Goal: Task Accomplishment & Management: Manage account settings

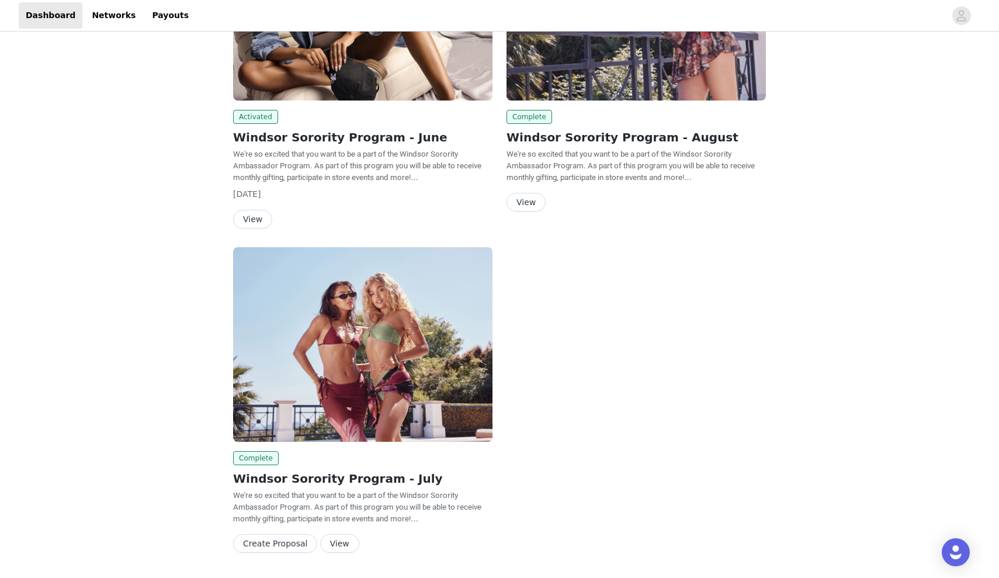
scroll to position [180, 0]
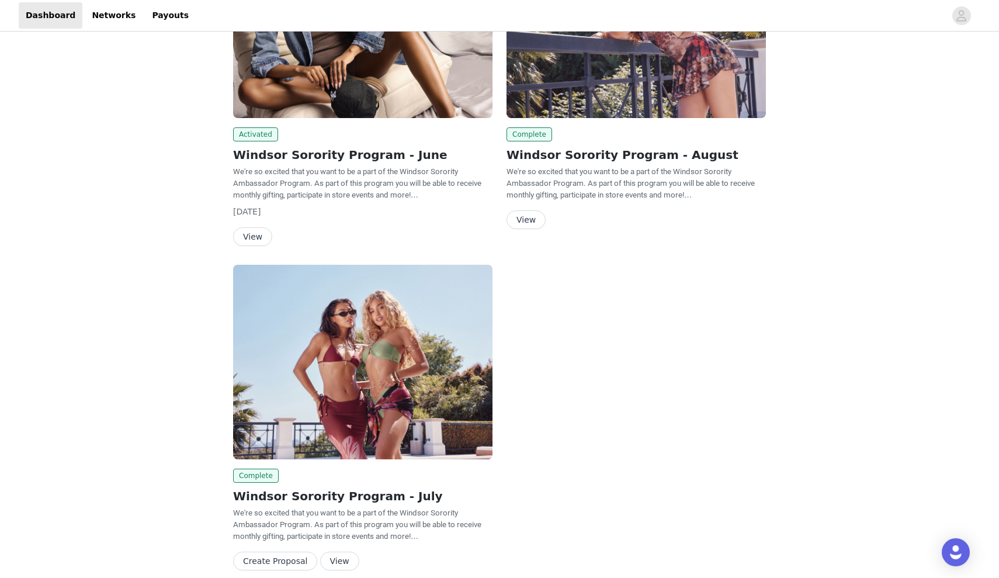
click at [254, 238] on button "View" at bounding box center [252, 236] width 39 height 19
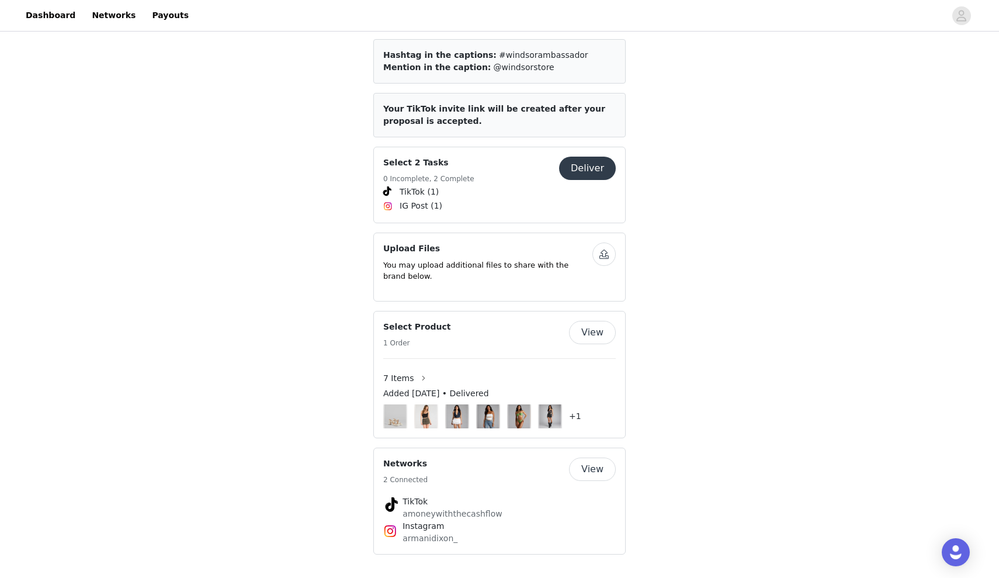
scroll to position [548, 0]
click at [597, 180] on button "Deliver" at bounding box center [587, 168] width 57 height 23
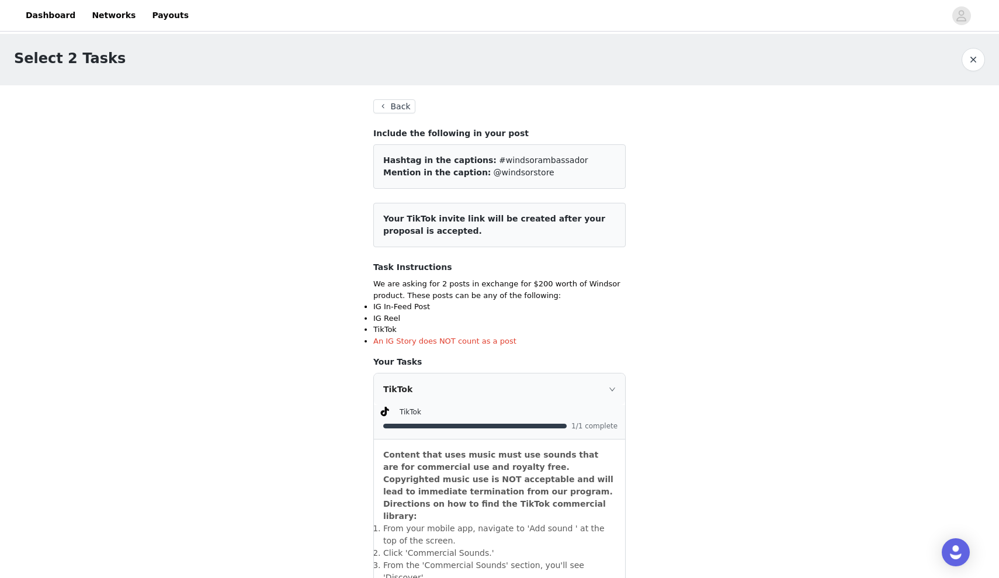
click at [398, 106] on button "Back" at bounding box center [394, 106] width 42 height 14
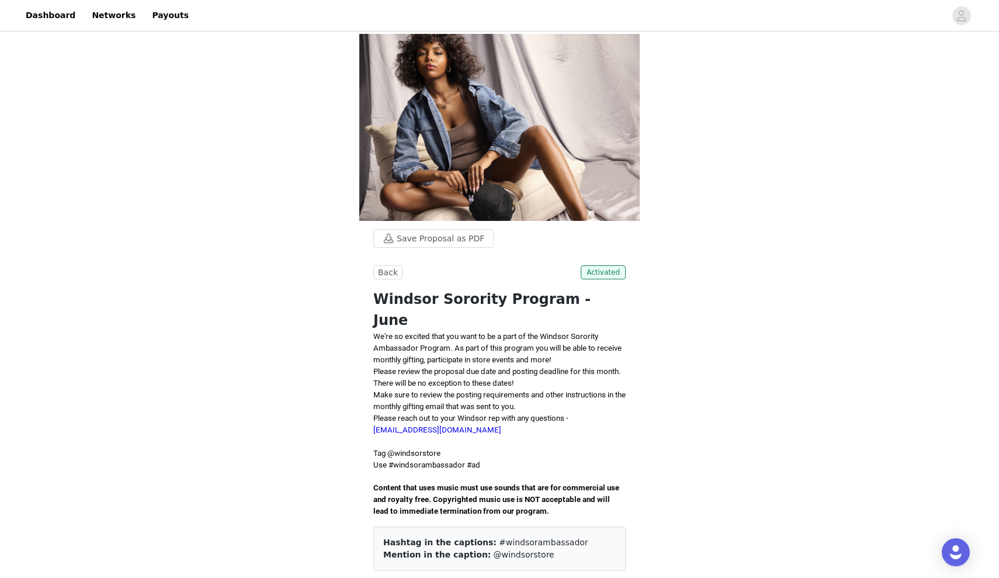
click at [387, 279] on button "Back" at bounding box center [387, 272] width 29 height 14
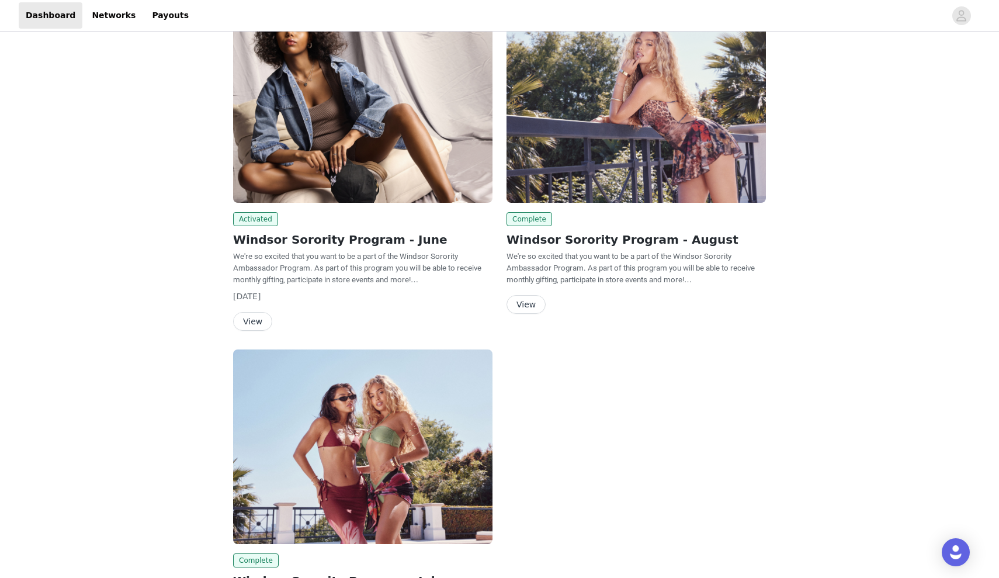
scroll to position [72, 0]
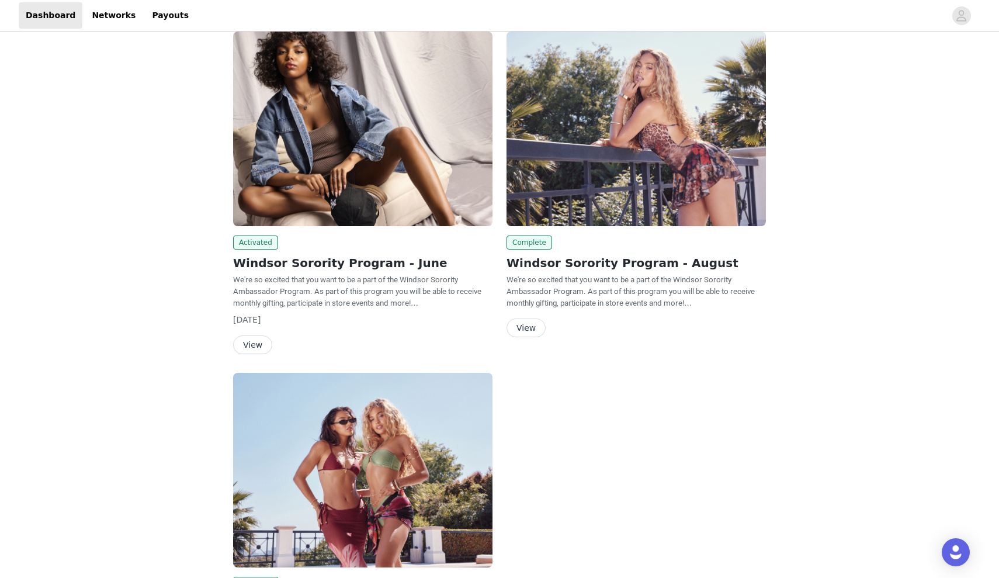
click at [532, 322] on button "View" at bounding box center [525, 327] width 39 height 19
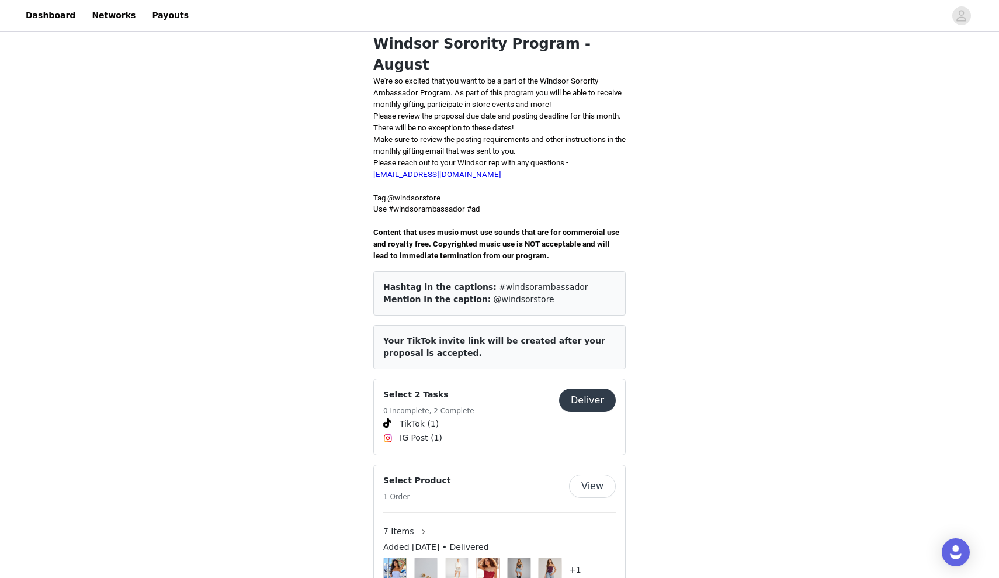
scroll to position [418, 0]
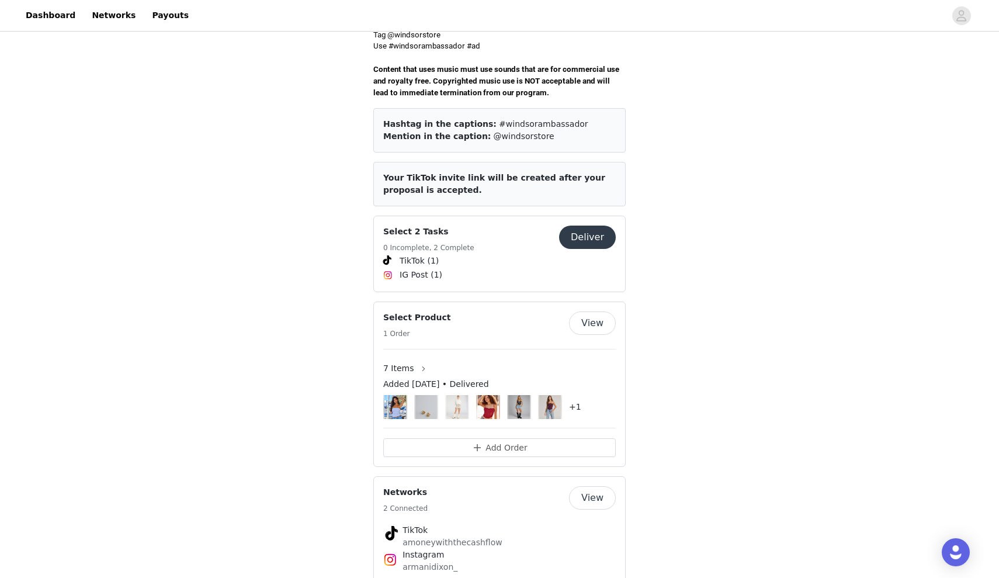
click at [601, 225] on button "Deliver" at bounding box center [587, 236] width 57 height 23
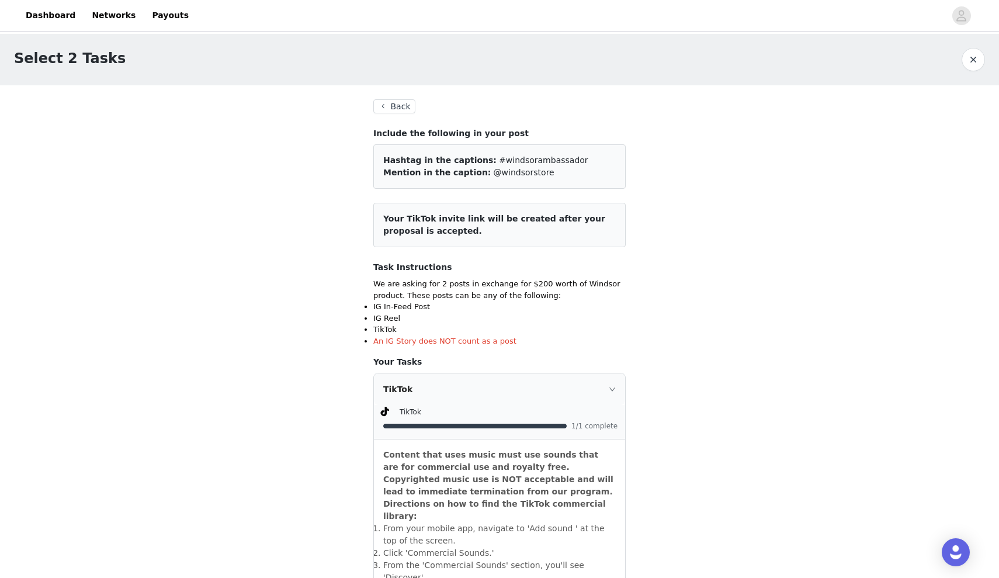
click at [406, 100] on button "Back" at bounding box center [394, 106] width 42 height 14
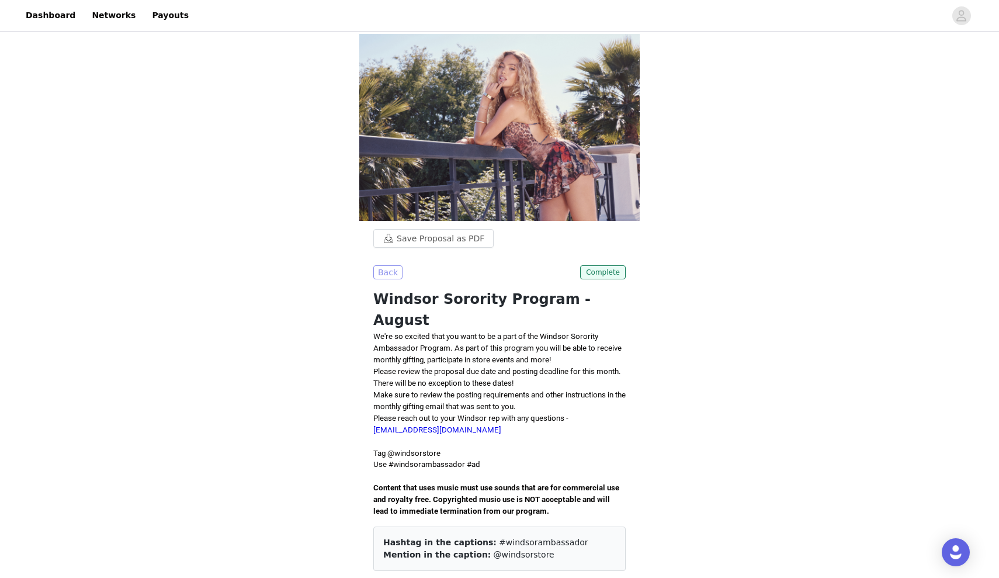
click at [384, 271] on button "Back" at bounding box center [387, 272] width 29 height 14
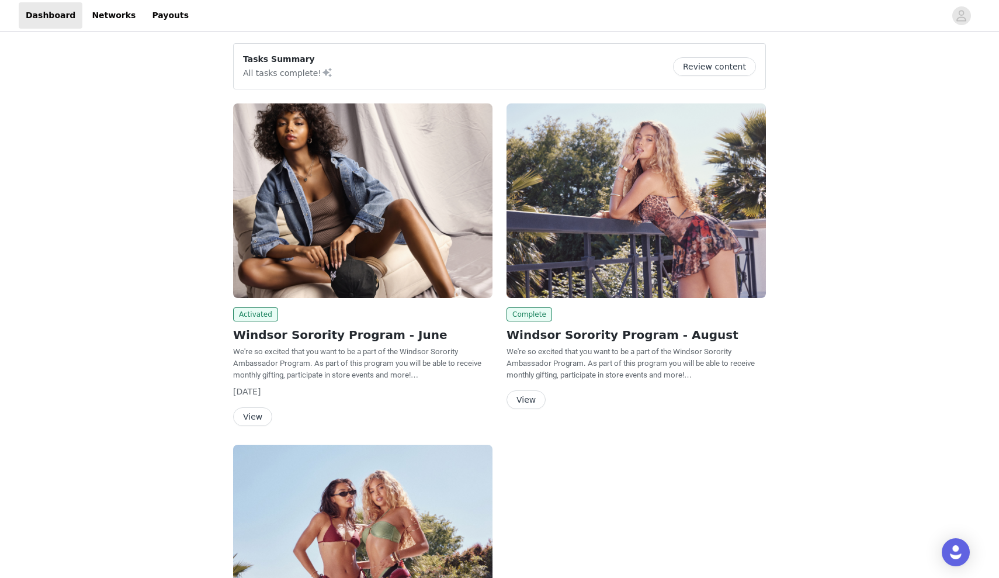
click at [708, 74] on button "Review content" at bounding box center [714, 66] width 83 height 19
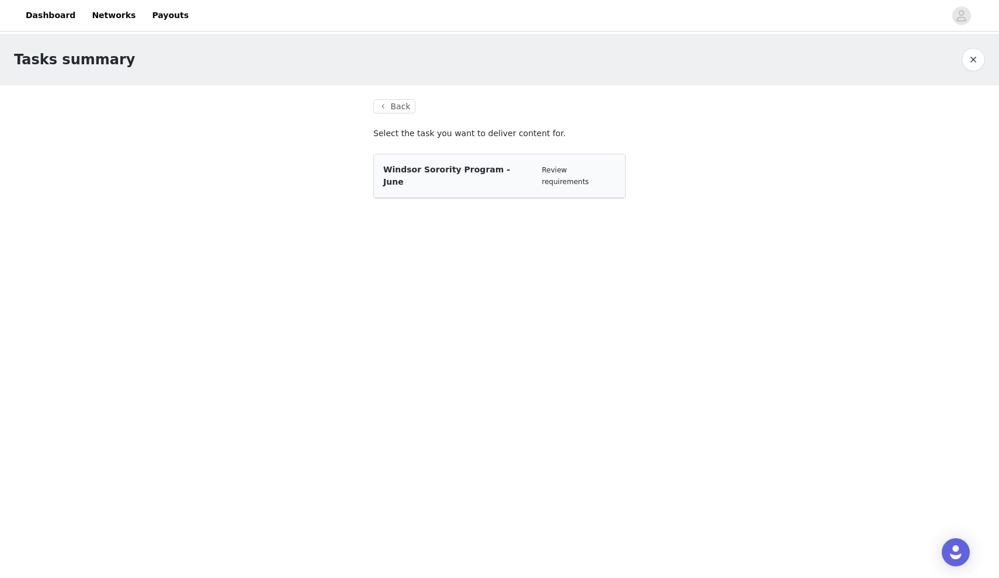
click at [427, 172] on span "Windsor Sorority Program - June" at bounding box center [446, 176] width 127 height 22
click at [397, 102] on button "Back" at bounding box center [394, 106] width 42 height 14
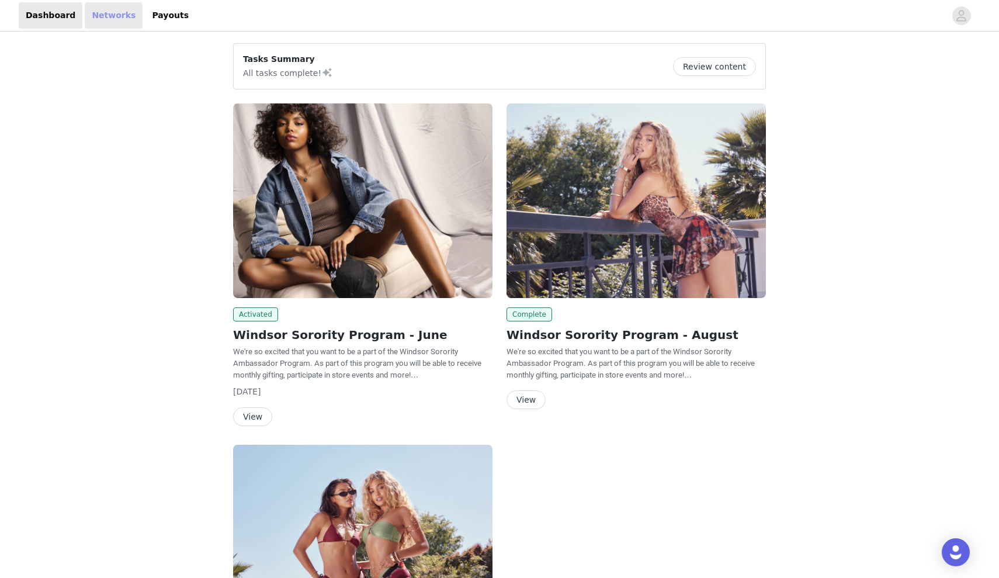
click at [107, 11] on link "Networks" at bounding box center [114, 15] width 58 height 26
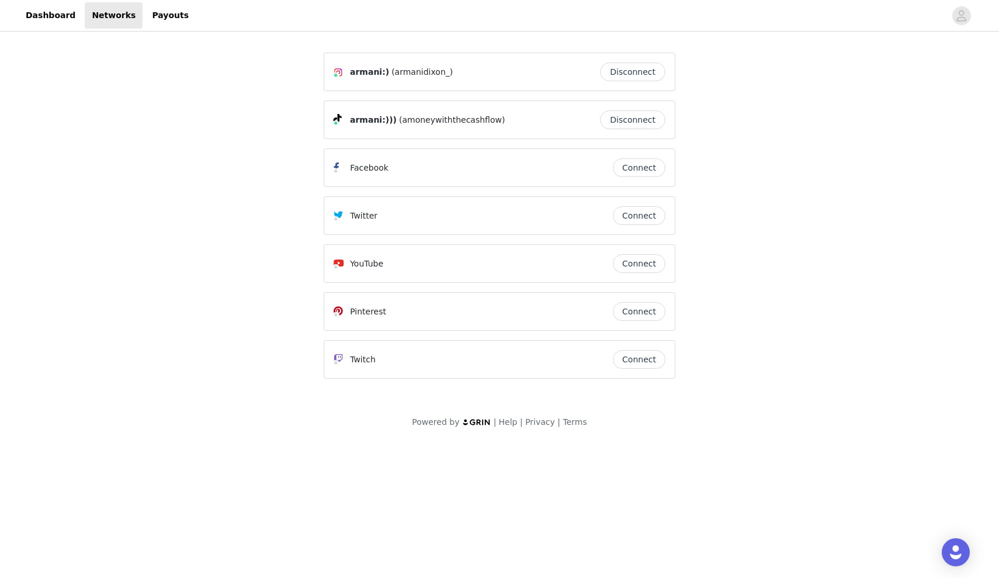
click at [145, 2] on header "Dashboard Networks Payouts" at bounding box center [499, 16] width 999 height 32
click at [147, 15] on link "Payouts" at bounding box center [170, 15] width 51 height 26
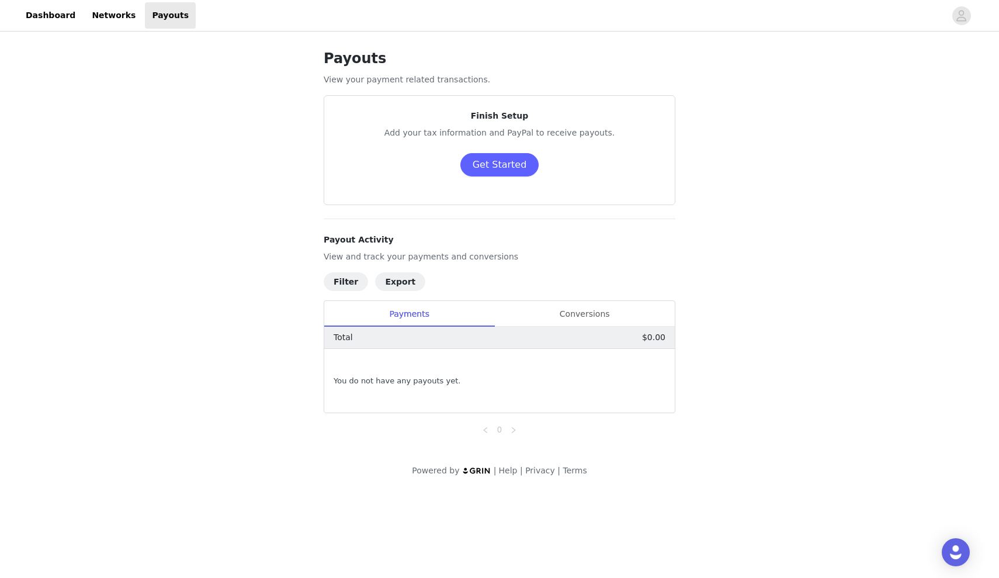
click at [540, 220] on div "Payouts View your payment related transactions. Finish Setup Add your tax infor…" at bounding box center [500, 242] width 380 height 416
click at [520, 314] on div "Conversions" at bounding box center [584, 314] width 180 height 26
click at [428, 311] on div "Payments" at bounding box center [409, 314] width 170 height 26
click at [43, 19] on link "Dashboard" at bounding box center [51, 15] width 64 height 26
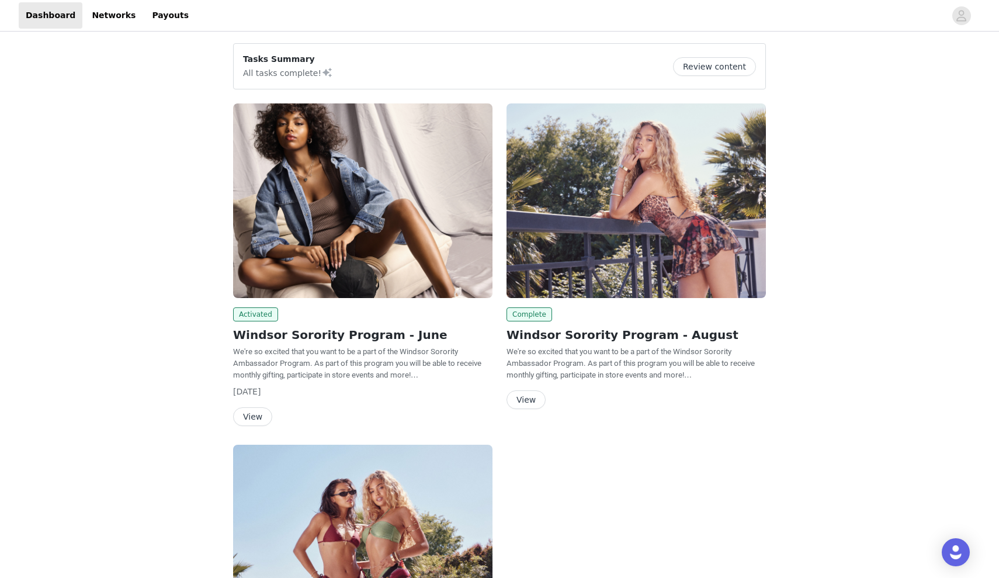
click at [489, 326] on h2 "Windsor Sorority Program - June" at bounding box center [362, 335] width 259 height 18
